Goal: Complete application form

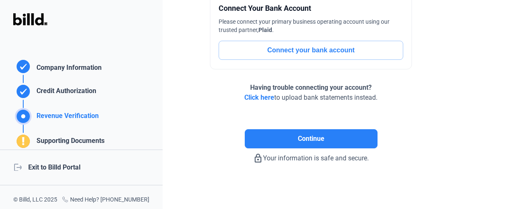
click at [304, 51] on button "Connect your bank account" at bounding box center [311, 50] width 185 height 19
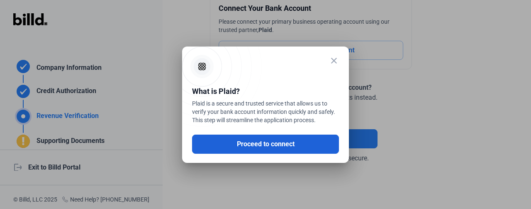
click at [269, 142] on button "Proceed to connect" at bounding box center [265, 143] width 147 height 19
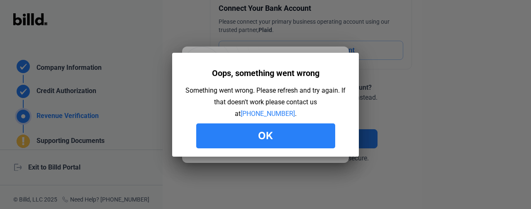
click at [270, 129] on button "Ok" at bounding box center [265, 135] width 139 height 25
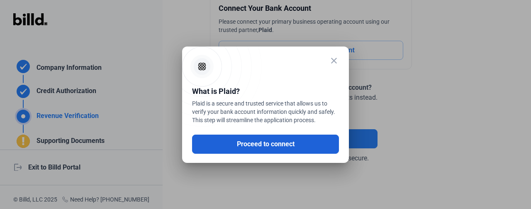
click at [266, 140] on button "Proceed to connect" at bounding box center [265, 143] width 147 height 19
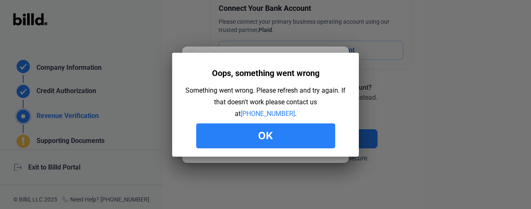
click at [265, 134] on button "Ok" at bounding box center [265, 135] width 139 height 25
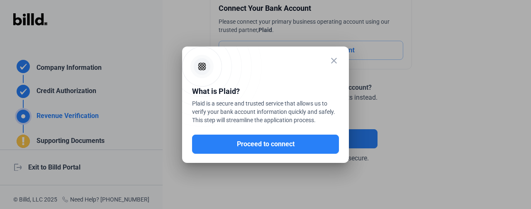
click at [334, 57] on mat-icon "close" at bounding box center [334, 61] width 10 height 10
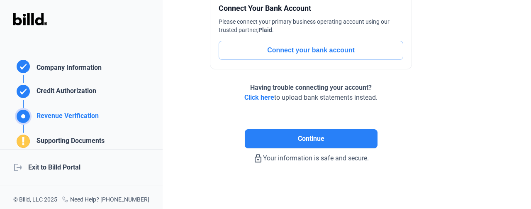
click at [275, 53] on button "Connect your bank account" at bounding box center [311, 50] width 185 height 19
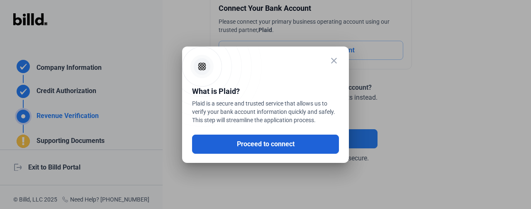
click at [233, 141] on button "Proceed to connect" at bounding box center [265, 143] width 147 height 19
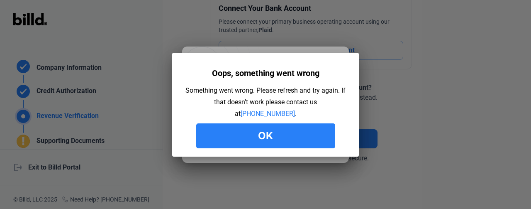
click at [275, 135] on button "Ok" at bounding box center [265, 135] width 139 height 25
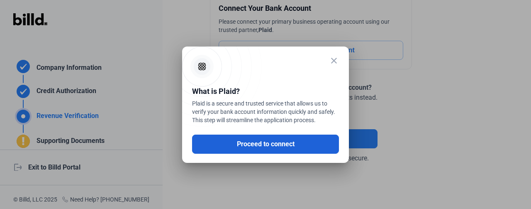
click at [276, 144] on button "Proceed to connect" at bounding box center [265, 143] width 147 height 19
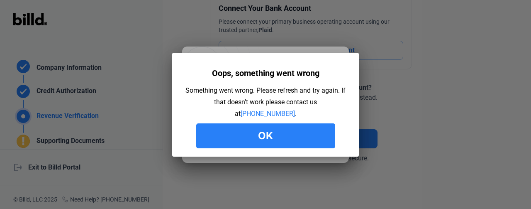
click at [326, 137] on button "Ok" at bounding box center [265, 135] width 139 height 25
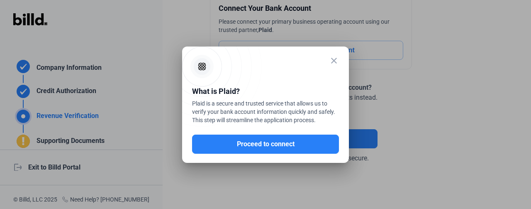
click at [407, 117] on div at bounding box center [265, 104] width 531 height 209
click at [335, 60] on mat-icon "close" at bounding box center [334, 61] width 10 height 10
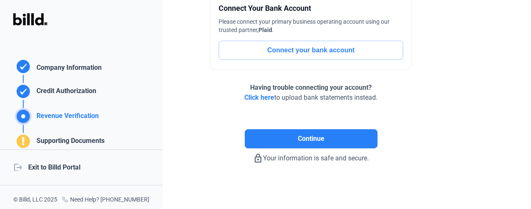
click at [256, 96] on span "Click here" at bounding box center [259, 97] width 30 height 8
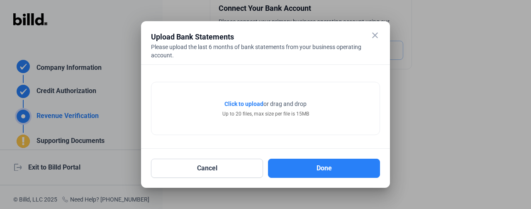
click at [254, 106] on span "Click to upload" at bounding box center [243, 103] width 39 height 7
click at [249, 112] on div "Up to 20 files, max size per file is 15MB" at bounding box center [265, 113] width 87 height 7
click at [244, 101] on span "Click to upload" at bounding box center [243, 103] width 39 height 7
click at [256, 100] on span "Click to upload" at bounding box center [243, 103] width 39 height 7
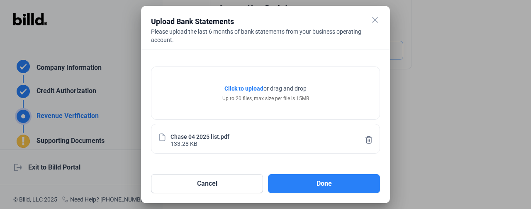
click at [244, 87] on span "Click to upload" at bounding box center [243, 88] width 39 height 7
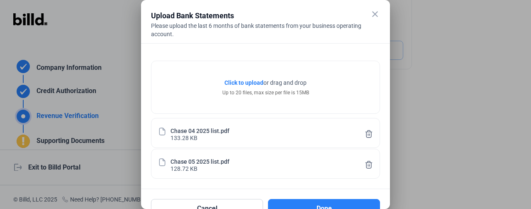
click at [247, 80] on span "Click to upload" at bounding box center [243, 82] width 39 height 7
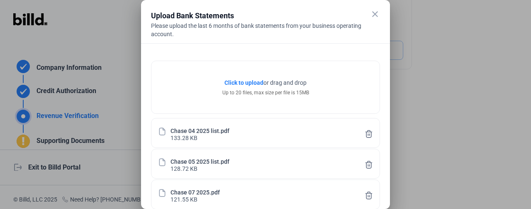
click at [246, 81] on span "Click to upload" at bounding box center [243, 82] width 39 height 7
click at [236, 83] on span "Click to upload" at bounding box center [243, 82] width 39 height 7
click at [254, 80] on span "Click to upload" at bounding box center [243, 82] width 39 height 7
click at [239, 83] on span "Click to upload" at bounding box center [243, 82] width 39 height 7
click at [258, 83] on span "Click to upload" at bounding box center [243, 82] width 39 height 7
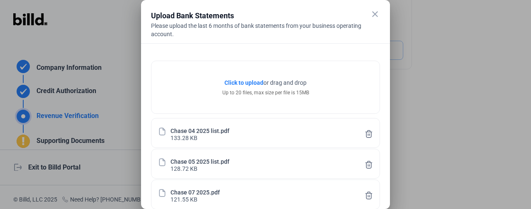
click at [232, 79] on span "Click to upload" at bounding box center [243, 82] width 39 height 7
click at [372, 11] on mat-icon "close" at bounding box center [375, 14] width 10 height 10
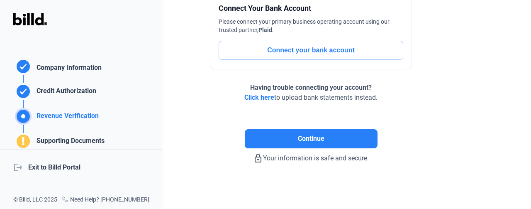
click at [293, 50] on button "Connect your bank account" at bounding box center [311, 50] width 185 height 19
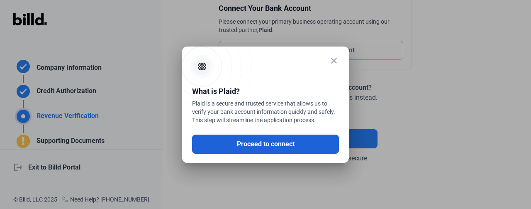
click at [232, 151] on button "Proceed to connect" at bounding box center [265, 143] width 147 height 19
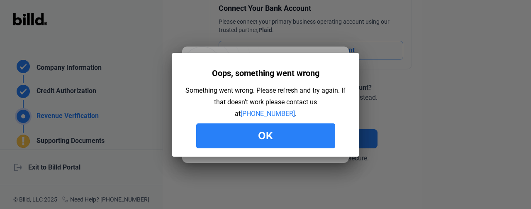
click at [241, 134] on button "Ok" at bounding box center [265, 135] width 139 height 25
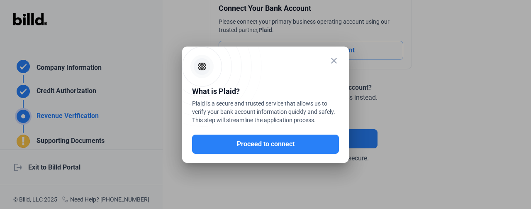
click at [331, 61] on mat-icon "close" at bounding box center [334, 61] width 10 height 10
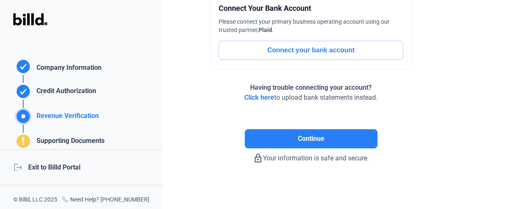
click at [316, 56] on button "Connect your bank account" at bounding box center [311, 50] width 185 height 19
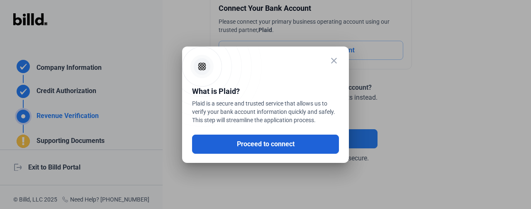
click at [273, 152] on button "Proceed to connect" at bounding box center [265, 143] width 147 height 19
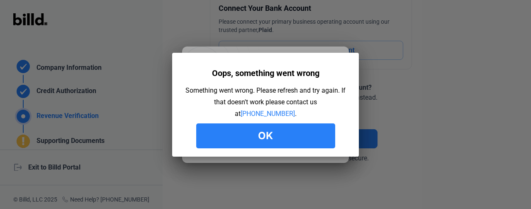
click at [273, 148] on mat-dialog-container "Oops, something went wrong Something went wrong. Please refresh and try again. …" at bounding box center [265, 105] width 187 height 104
click at [398, 64] on div at bounding box center [265, 104] width 531 height 209
click at [282, 130] on button "Ok" at bounding box center [265, 135] width 139 height 25
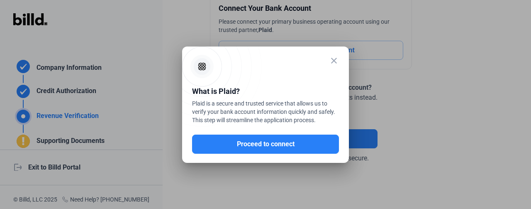
click at [356, 139] on div at bounding box center [265, 104] width 531 height 209
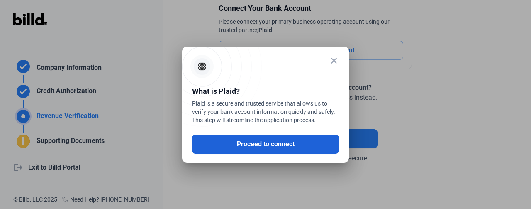
click at [319, 141] on button "Proceed to connect" at bounding box center [265, 143] width 147 height 19
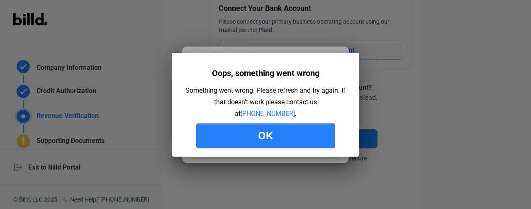
click at [319, 141] on button "Ok" at bounding box center [265, 135] width 139 height 25
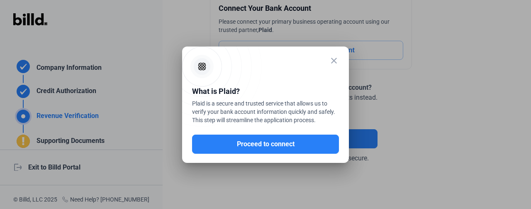
click at [319, 141] on button "Proceed to connect" at bounding box center [265, 143] width 147 height 19
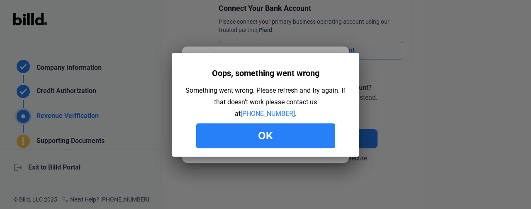
click at [319, 141] on button "Ok" at bounding box center [265, 135] width 139 height 25
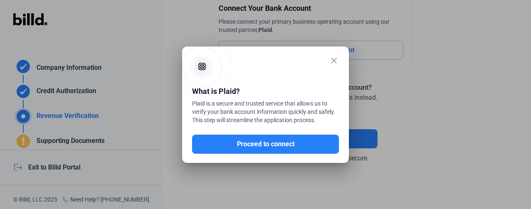
click at [333, 59] on mat-icon "close" at bounding box center [334, 61] width 10 height 10
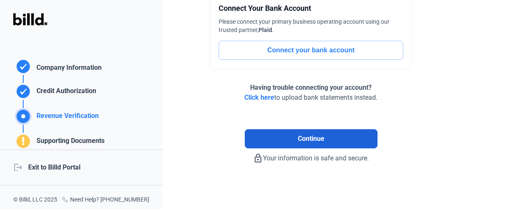
click at [256, 145] on button "Continue" at bounding box center [311, 138] width 133 height 19
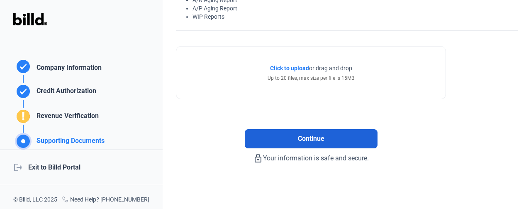
scroll to position [92, 0]
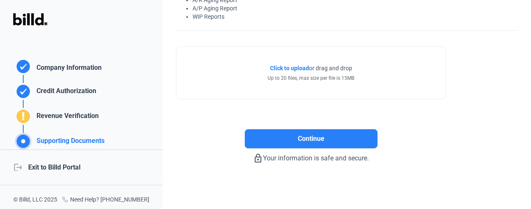
click at [289, 67] on span "Click to upload" at bounding box center [289, 68] width 39 height 7
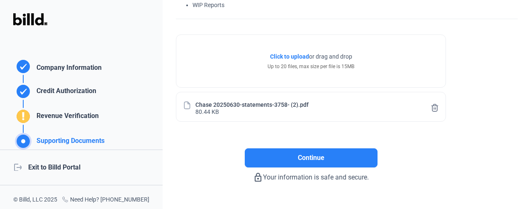
click at [281, 50] on div "Click to upload Tap to upload or drag and drop Up to 20 files, max size per fil…" at bounding box center [310, 61] width 269 height 52
click at [279, 54] on span "Click to upload" at bounding box center [289, 56] width 39 height 7
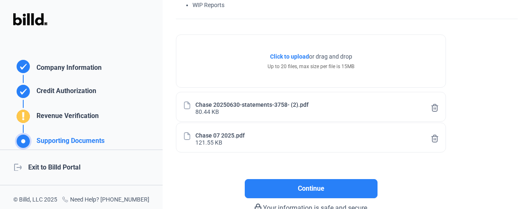
click at [290, 55] on span "Click to upload" at bounding box center [289, 56] width 39 height 7
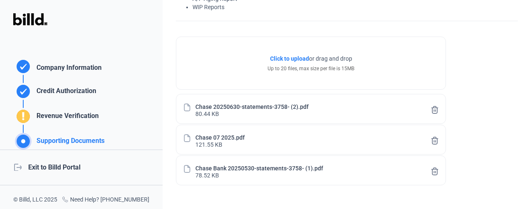
scroll to position [101, 0]
click at [273, 58] on span "Click to upload" at bounding box center [289, 59] width 39 height 7
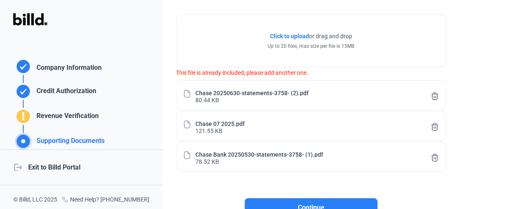
scroll to position [124, 0]
click at [293, 35] on span "Click to upload" at bounding box center [289, 35] width 39 height 7
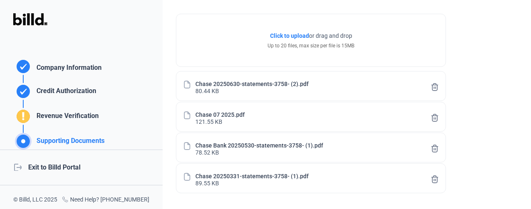
click at [283, 32] on span "Click to upload" at bounding box center [289, 35] width 39 height 7
click at [292, 34] on span "Click to upload" at bounding box center [289, 35] width 39 height 7
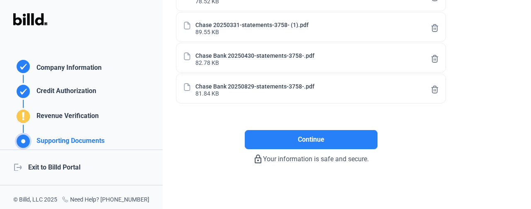
scroll to position [276, 0]
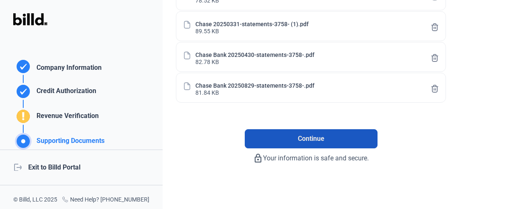
click at [303, 136] on span "Continue" at bounding box center [311, 139] width 27 height 10
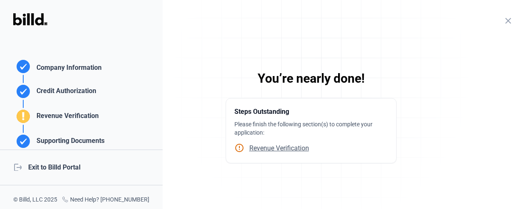
scroll to position [0, 0]
click at [285, 146] on span "Revenue Verification" at bounding box center [276, 148] width 65 height 8
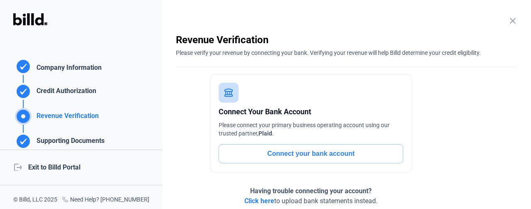
click at [304, 153] on button "Connect your bank account" at bounding box center [311, 153] width 185 height 19
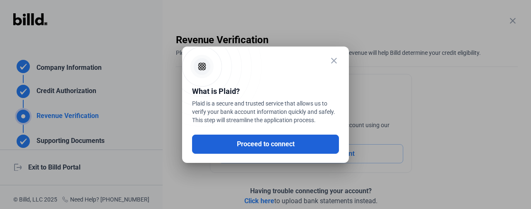
click at [262, 145] on button "Proceed to connect" at bounding box center [265, 143] width 147 height 19
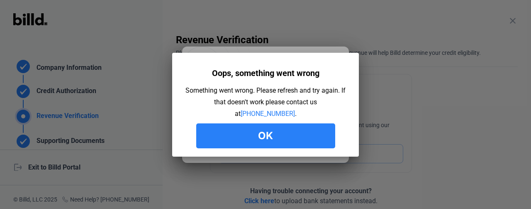
click at [411, 85] on div at bounding box center [265, 104] width 531 height 209
click at [255, 126] on button "Ok" at bounding box center [265, 135] width 139 height 25
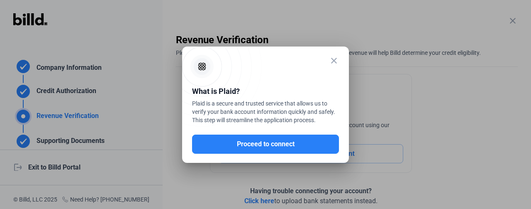
click at [335, 60] on mat-icon "close" at bounding box center [334, 61] width 10 height 10
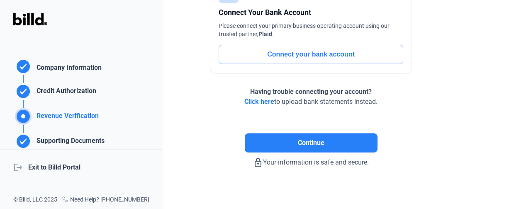
scroll to position [103, 0]
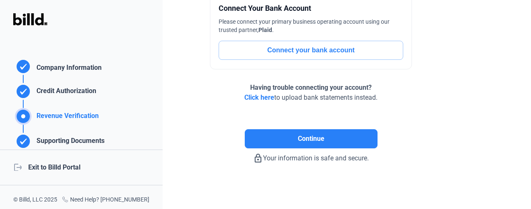
click at [57, 140] on div "Supporting Documents" at bounding box center [68, 143] width 71 height 14
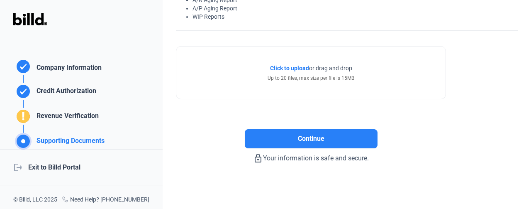
click at [97, 142] on div "Supporting Documents" at bounding box center [68, 143] width 71 height 14
click at [20, 139] on rect at bounding box center [23, 141] width 12 height 12
click at [37, 166] on div "logout Exit to Billd Portal" at bounding box center [81, 167] width 163 height 36
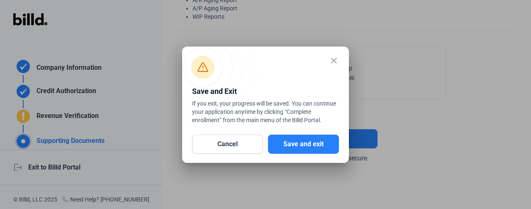
click at [40, 115] on div at bounding box center [265, 104] width 531 height 209
click at [26, 114] on div at bounding box center [265, 104] width 531 height 209
click at [251, 143] on button "Cancel" at bounding box center [227, 143] width 71 height 19
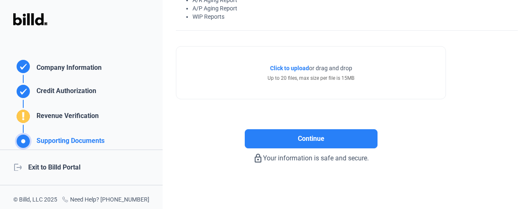
click at [274, 68] on span "Click to upload" at bounding box center [289, 68] width 39 height 7
click at [73, 169] on div "logout Exit to Billd Portal" at bounding box center [81, 167] width 163 height 36
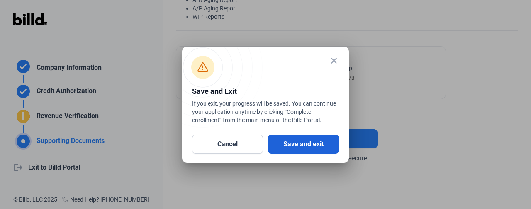
click at [288, 146] on button "Save and exit" at bounding box center [303, 143] width 71 height 19
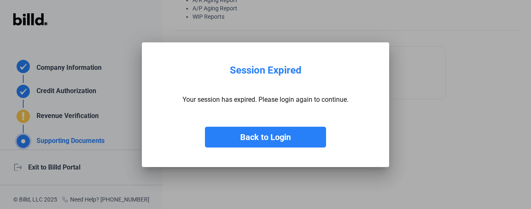
click at [289, 136] on button "Back to Login" at bounding box center [265, 137] width 121 height 21
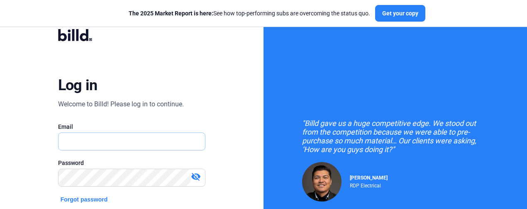
type input "[PERSON_NAME][EMAIL_ADDRESS][DOMAIN_NAME]"
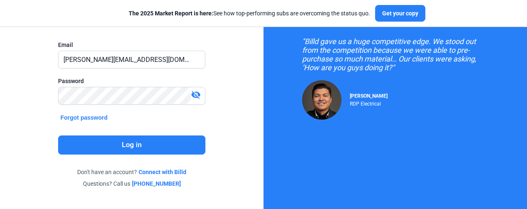
scroll to position [82, 0]
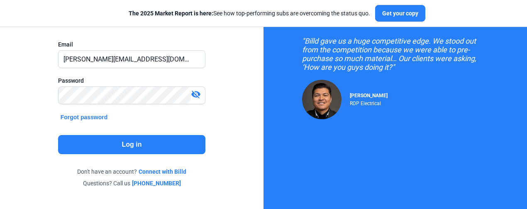
click at [168, 137] on button "Log in" at bounding box center [132, 144] width 148 height 19
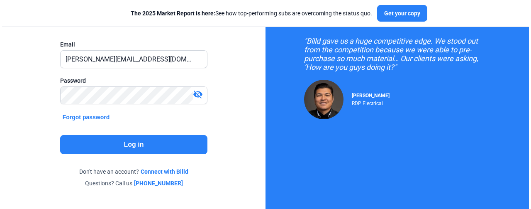
scroll to position [0, 0]
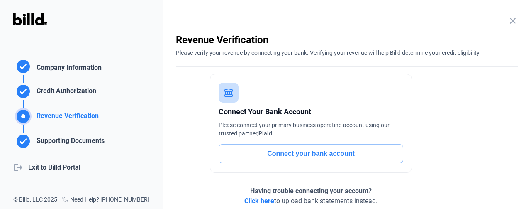
click at [508, 19] on mat-icon "close" at bounding box center [513, 21] width 10 height 10
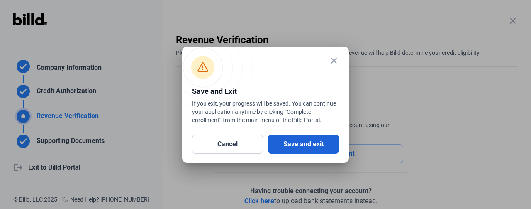
click at [285, 138] on button "Save and exit" at bounding box center [303, 143] width 71 height 19
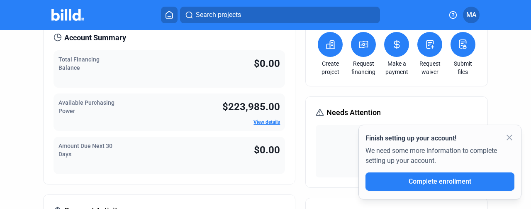
scroll to position [41, 0]
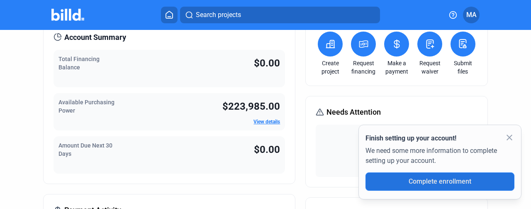
click at [451, 179] on span "Complete enrollment" at bounding box center [440, 181] width 63 height 8
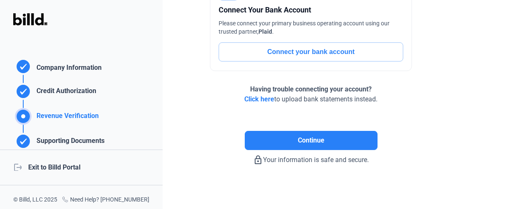
scroll to position [103, 0]
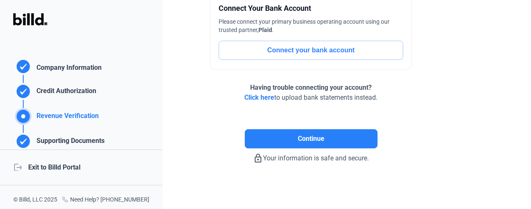
click at [78, 165] on div "logout Exit to Billd Portal" at bounding box center [81, 167] width 163 height 36
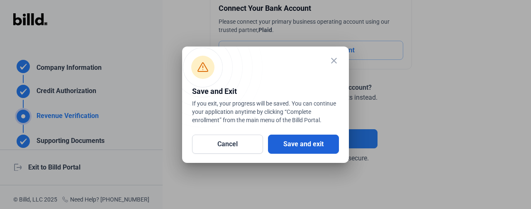
click at [307, 139] on button "Save and exit" at bounding box center [303, 143] width 71 height 19
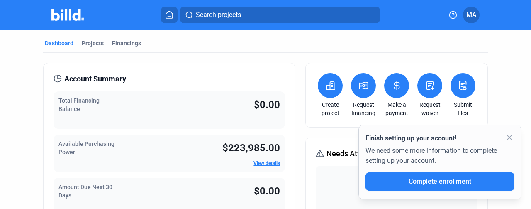
click at [509, 136] on mat-icon "close" at bounding box center [509, 137] width 10 height 10
